Goal: Task Accomplishment & Management: Manage account settings

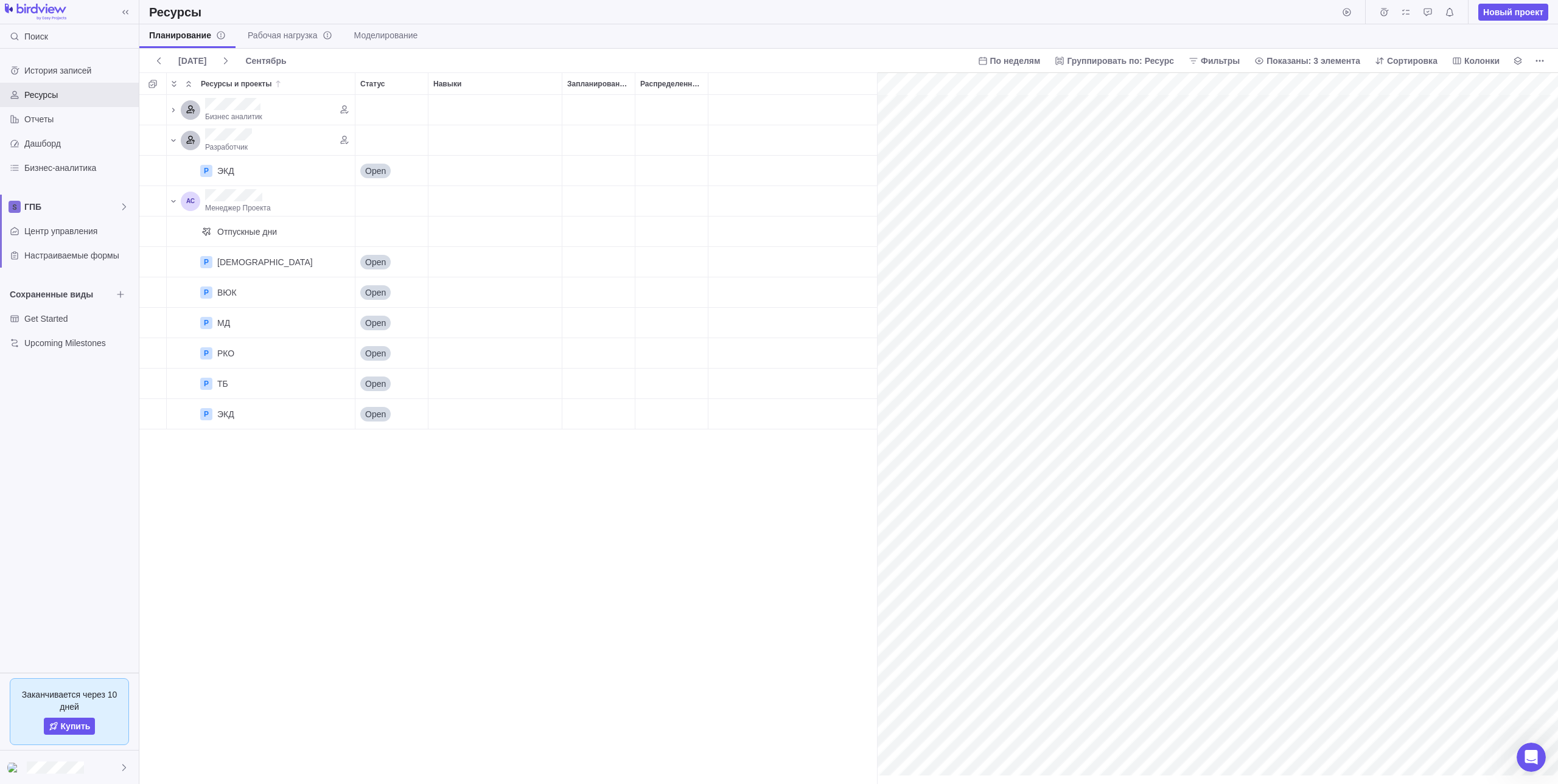
scroll to position [0, 63]
click at [402, 490] on div "Бизнес аналитик Разработчик P ЭКД Детали Open Менеджер Проекта Отпускные дни P …" at bounding box center [508, 440] width 737 height 689
click at [86, 252] on span "Настраиваемые формы" at bounding box center [79, 255] width 110 height 12
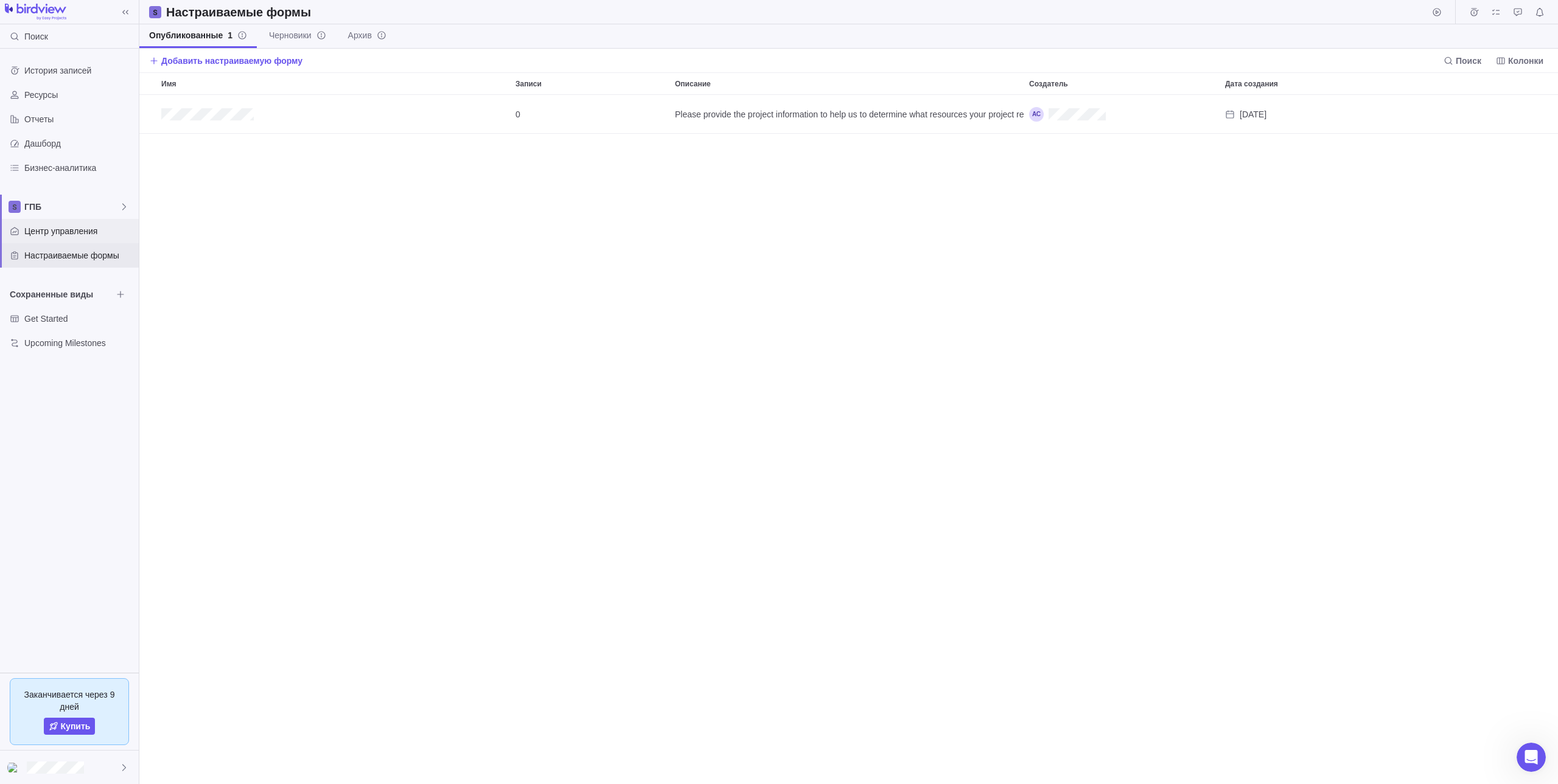
click at [74, 230] on span "Центр управления" at bounding box center [79, 231] width 110 height 12
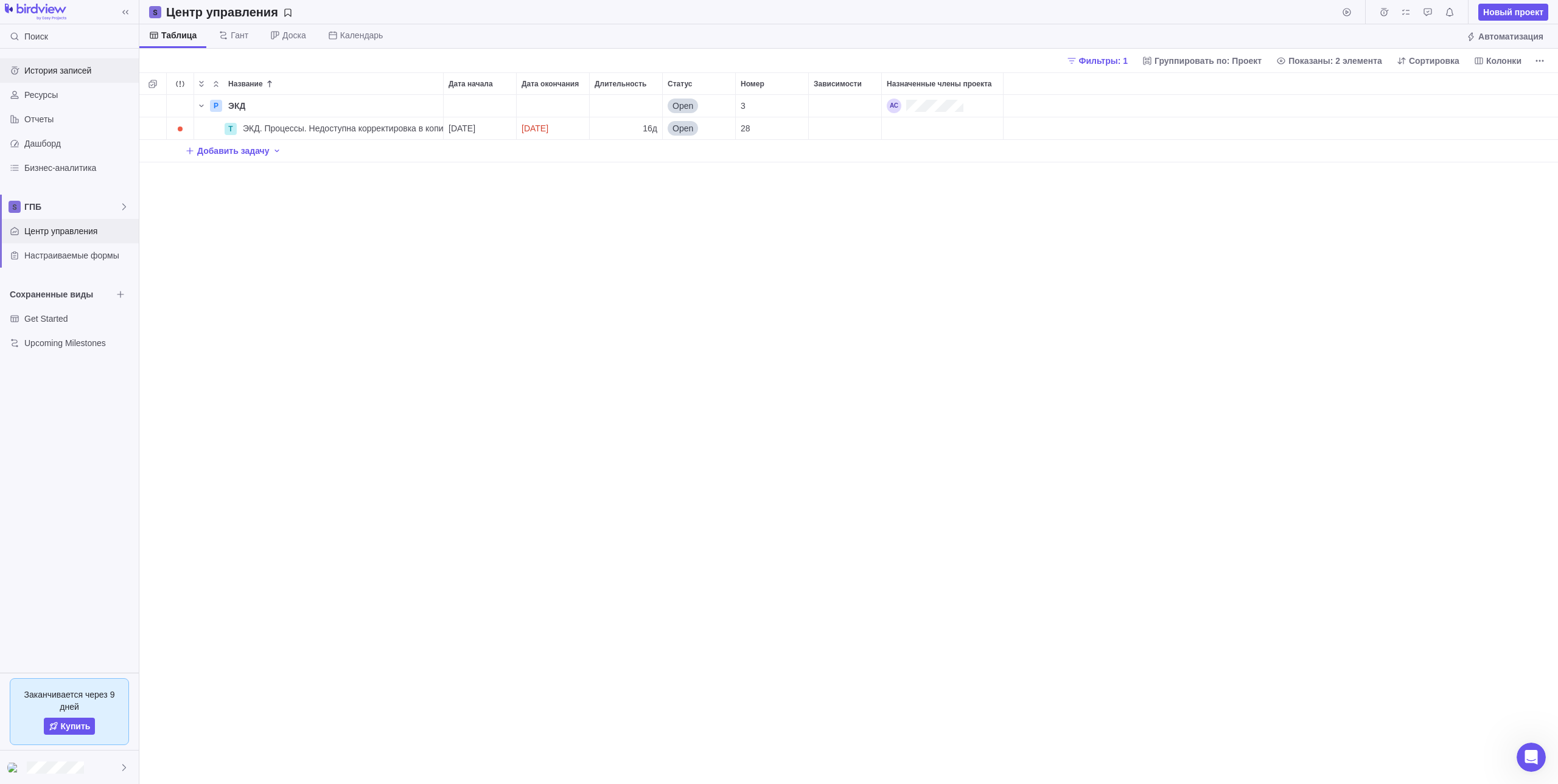
scroll to position [10, 10]
click at [299, 133] on span "ЭКД. Процессы. Недоступна корректировка в копии с файлами (п.82)" at bounding box center [343, 128] width 201 height 12
click at [389, 188] on div "Название Дата начала Дата окончания Длительность Статус Номер Зависимости Назна…" at bounding box center [848, 428] width 1419 height 711
click at [610, 127] on div "16д" at bounding box center [626, 128] width 73 height 22
click at [708, 127] on div "Название Дата начала Дата окончания Длительность Статус Номер Зависимости Назна…" at bounding box center [848, 428] width 1419 height 711
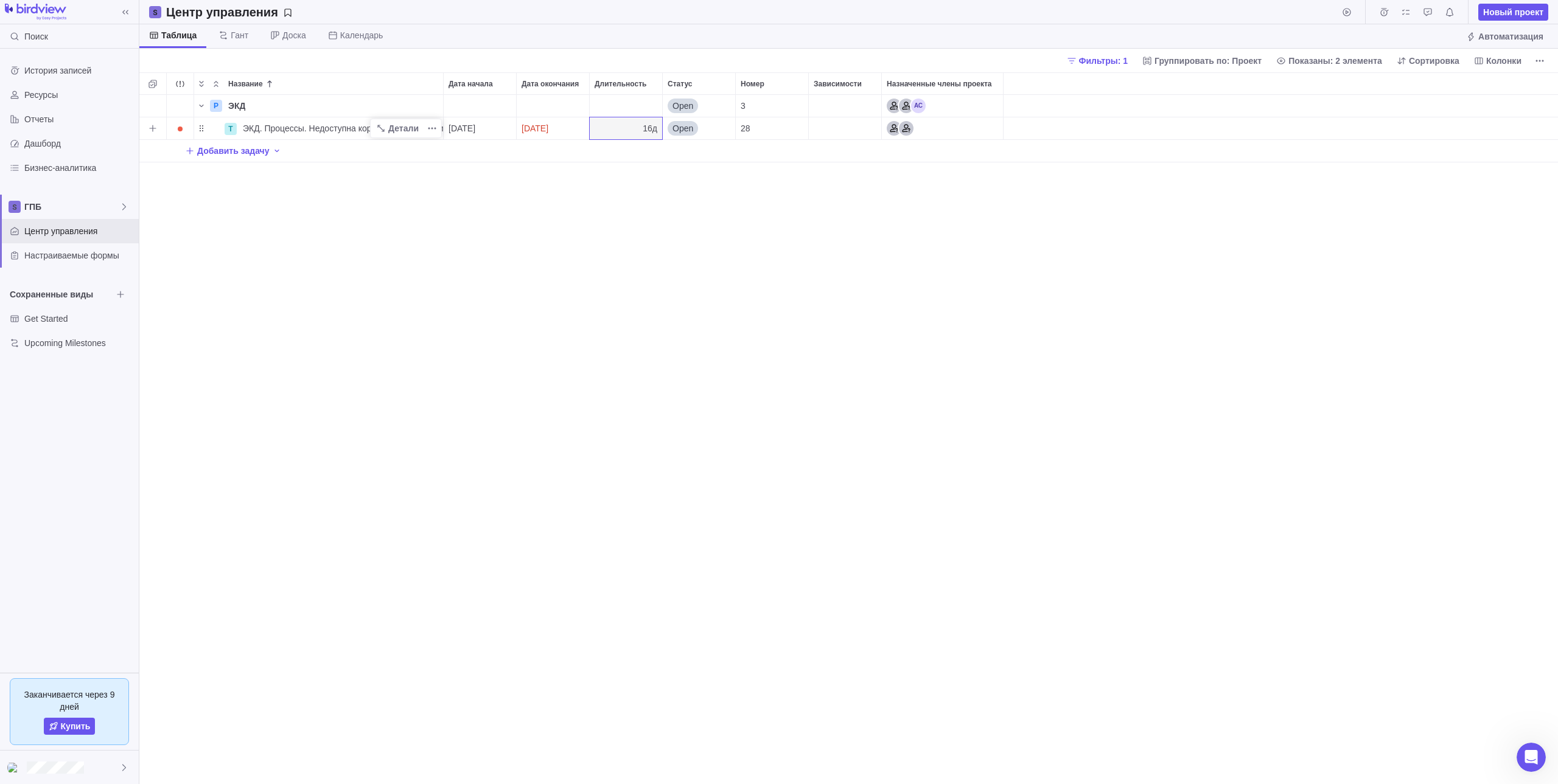
click at [993, 127] on div "Назначенные члены проекта" at bounding box center [942, 128] width 121 height 22
click at [1331, 221] on div "Название Дата начала Дата окончания Длительность Статус Номер Зависимости Назна…" at bounding box center [848, 428] width 1419 height 711
click at [1097, 127] on div "grid" at bounding box center [1281, 129] width 555 height 23
click at [617, 128] on div "16д" at bounding box center [626, 128] width 73 height 22
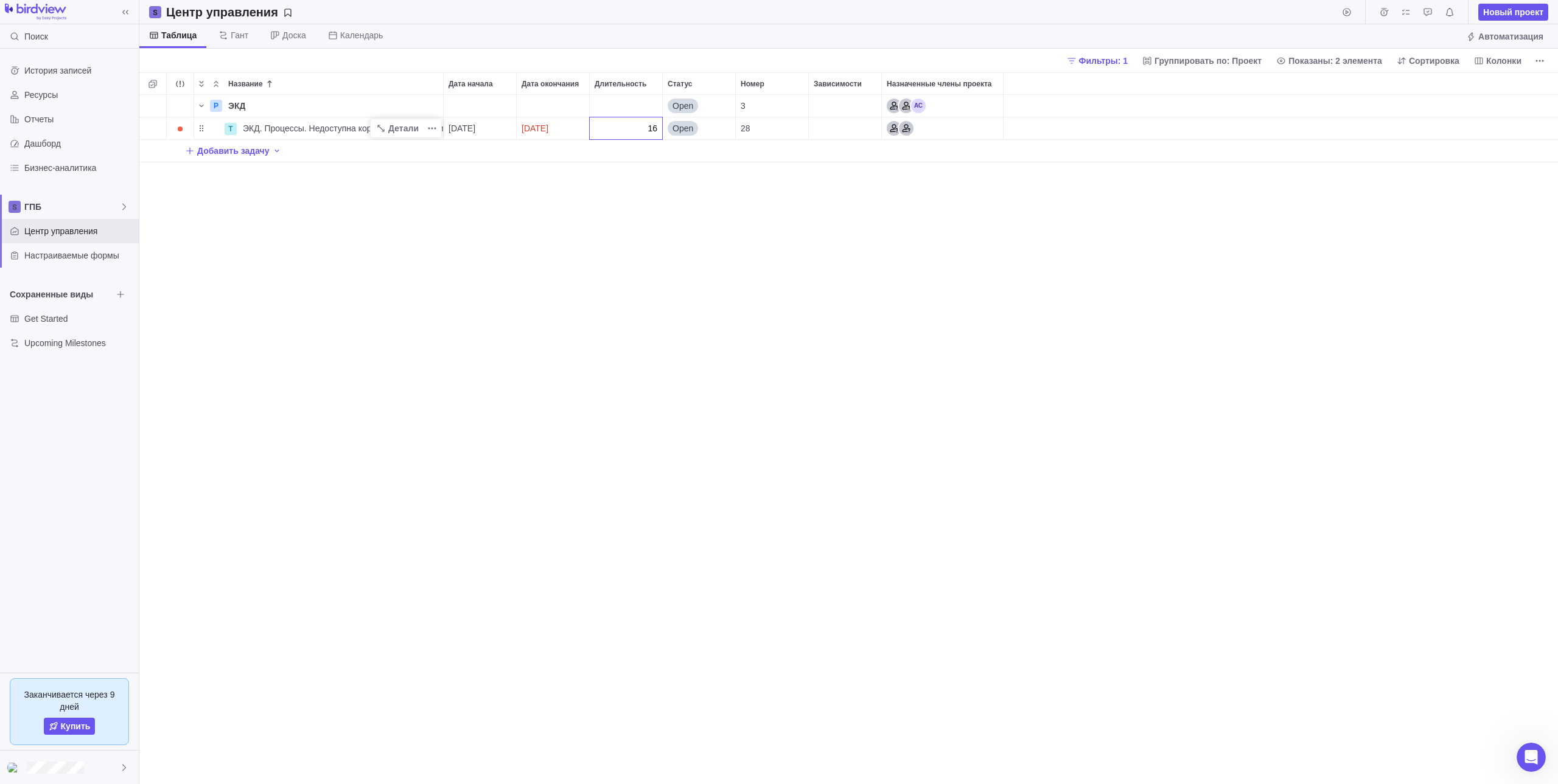
click at [652, 237] on div "Название Дата начала Дата окончания Длительность Статус Номер Зависимости Назна…" at bounding box center [848, 428] width 1419 height 711
click at [316, 124] on span "ЭКД. Процессы. Недоступна корректировка в копии с файлами (п.82)" at bounding box center [343, 128] width 201 height 12
click at [399, 213] on div "Название Дата начала Дата окончания Длительность Статус Номер Зависимости Назна…" at bounding box center [848, 428] width 1419 height 711
